Goal: Information Seeking & Learning: Find specific fact

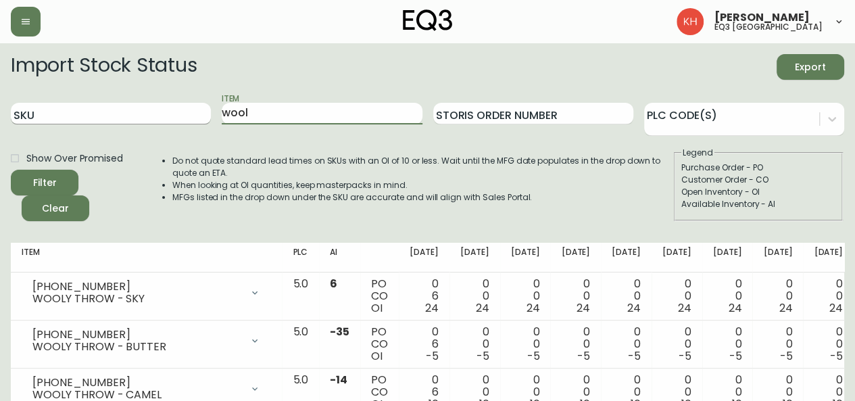
drag, startPoint x: 297, startPoint y: 106, endPoint x: 199, endPoint y: 109, distance: 98.0
click at [199, 109] on div "SKU Item wool Storis Order Number PLC Code(s)" at bounding box center [427, 114] width 833 height 44
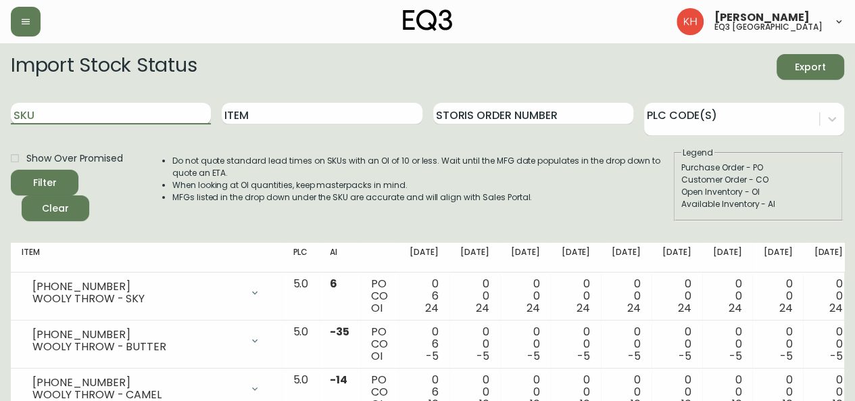
click at [122, 114] on input "SKU" at bounding box center [111, 114] width 200 height 22
paste input "3020-654-16-A"
type input "3020-654-16-A"
click at [11, 170] on button "Filter" at bounding box center [45, 183] width 68 height 26
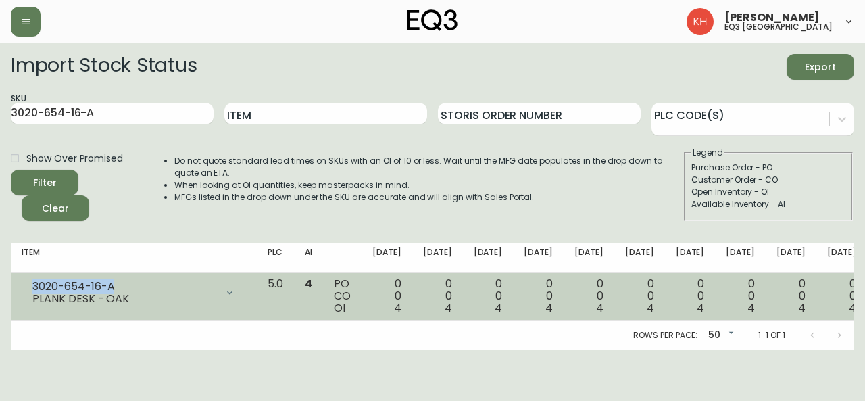
drag, startPoint x: 116, startPoint y: 286, endPoint x: 25, endPoint y: 284, distance: 91.2
click at [25, 284] on div "3020-654-16-A PLANK DESK - OAK" at bounding box center [134, 293] width 224 height 30
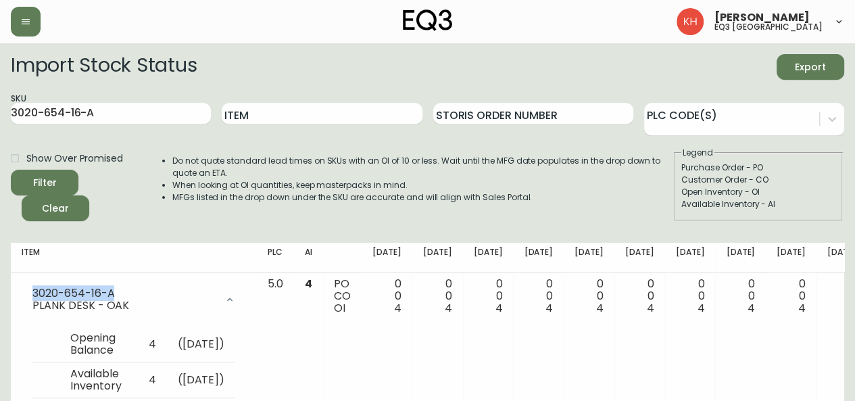
copy div "3020-654-16-A"
